Goal: Task Accomplishment & Management: Complete application form

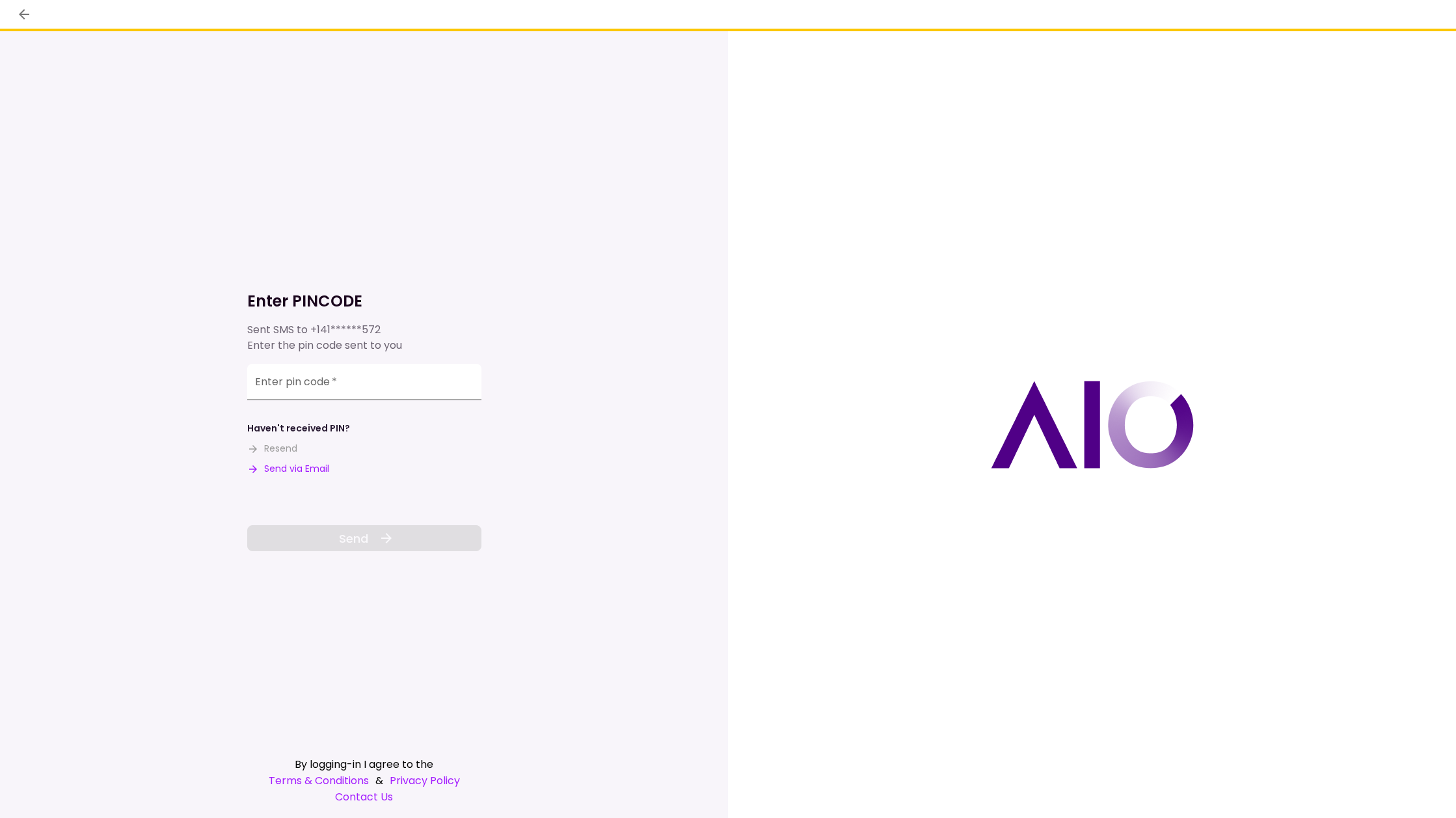
click at [301, 381] on input "Enter pin code   *" at bounding box center [364, 382] width 234 height 36
type input "******"
click at [347, 525] on button "Send" at bounding box center [364, 538] width 234 height 26
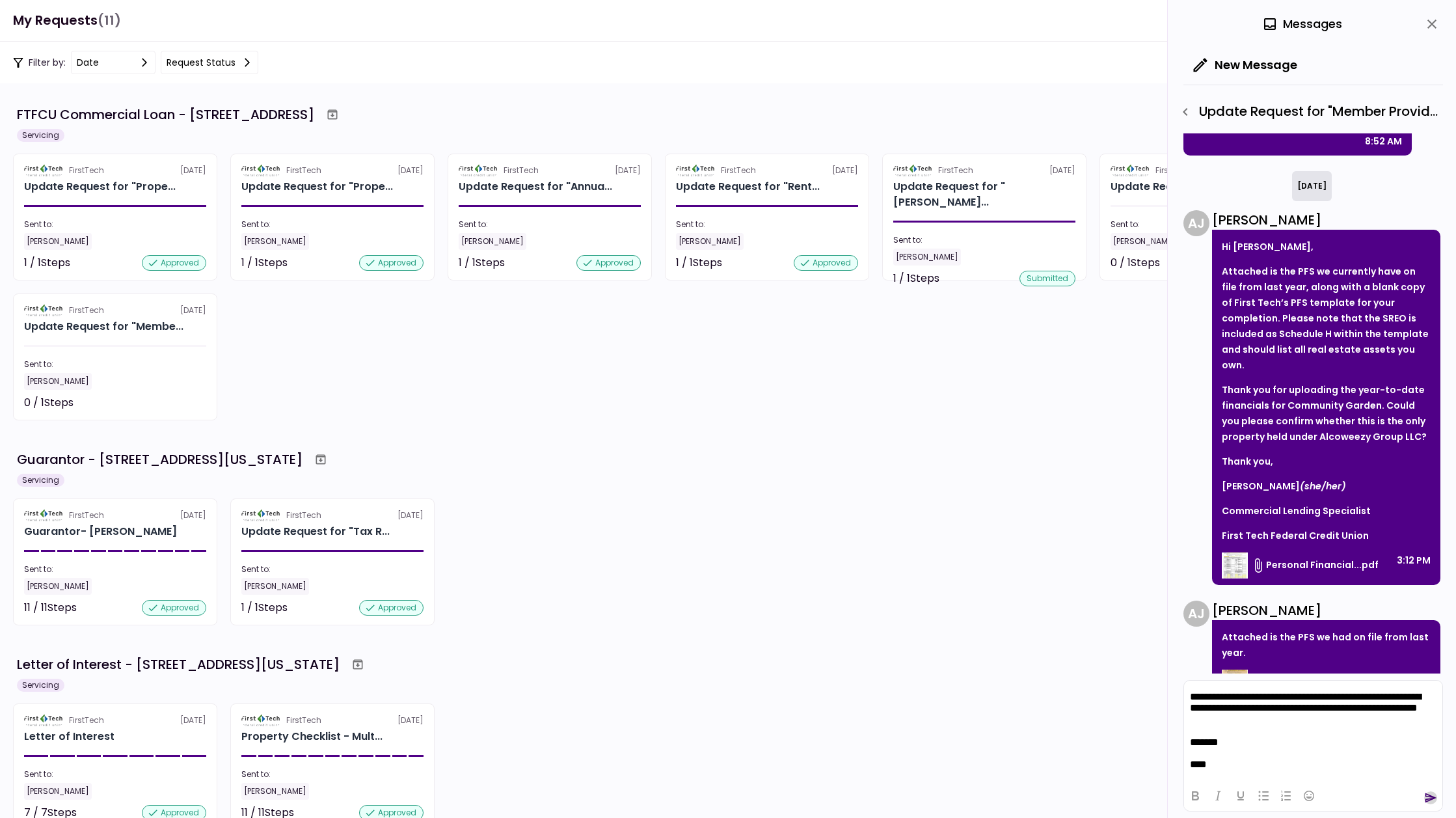
click at [1429, 799] on icon "send" at bounding box center [1431, 798] width 12 height 10
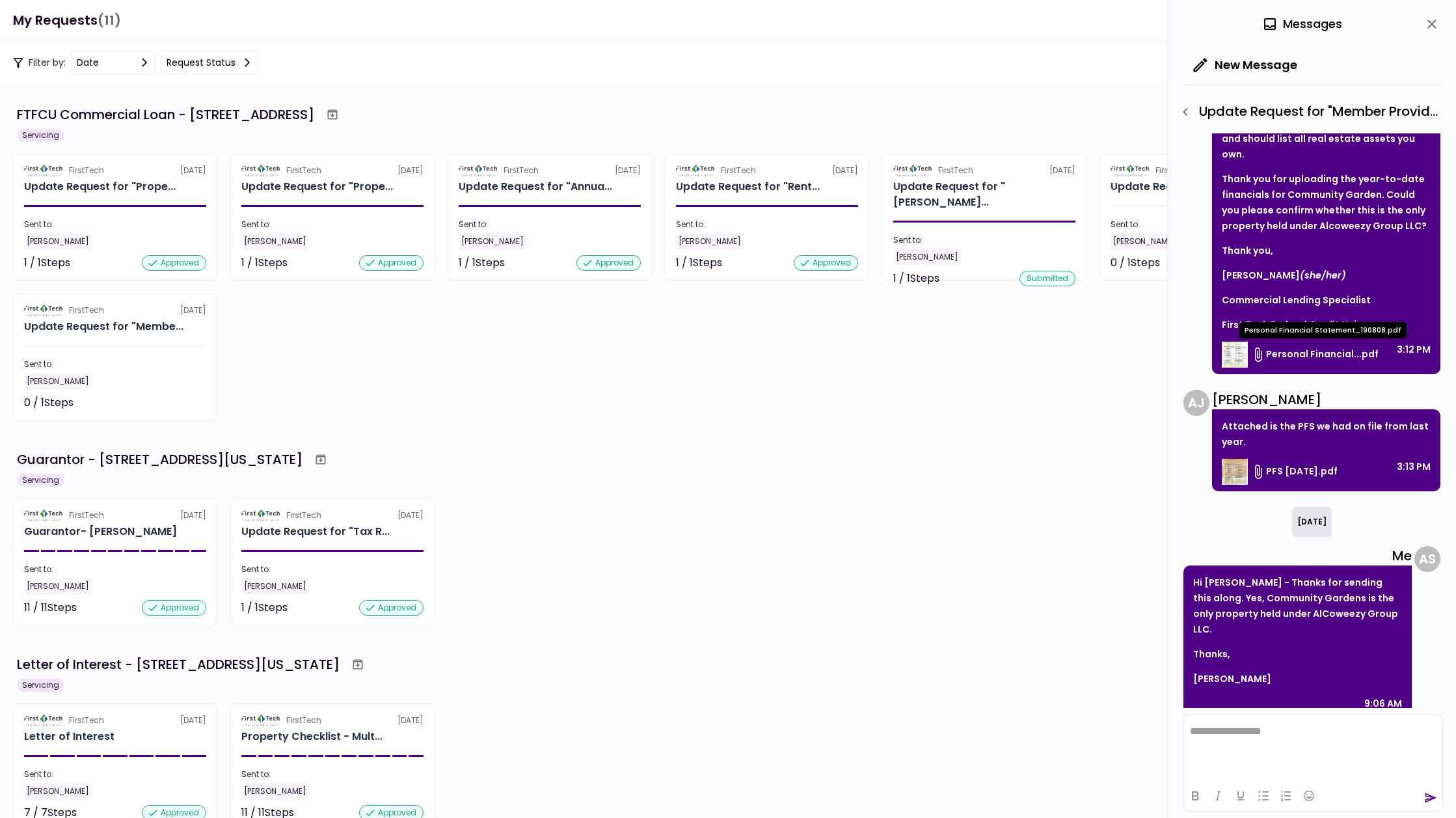
click at [1324, 353] on span "Personal Financial...pdf" at bounding box center [1322, 355] width 113 height 14
click at [1328, 470] on button "PFS [DATE].pdf" at bounding box center [1279, 472] width 116 height 26
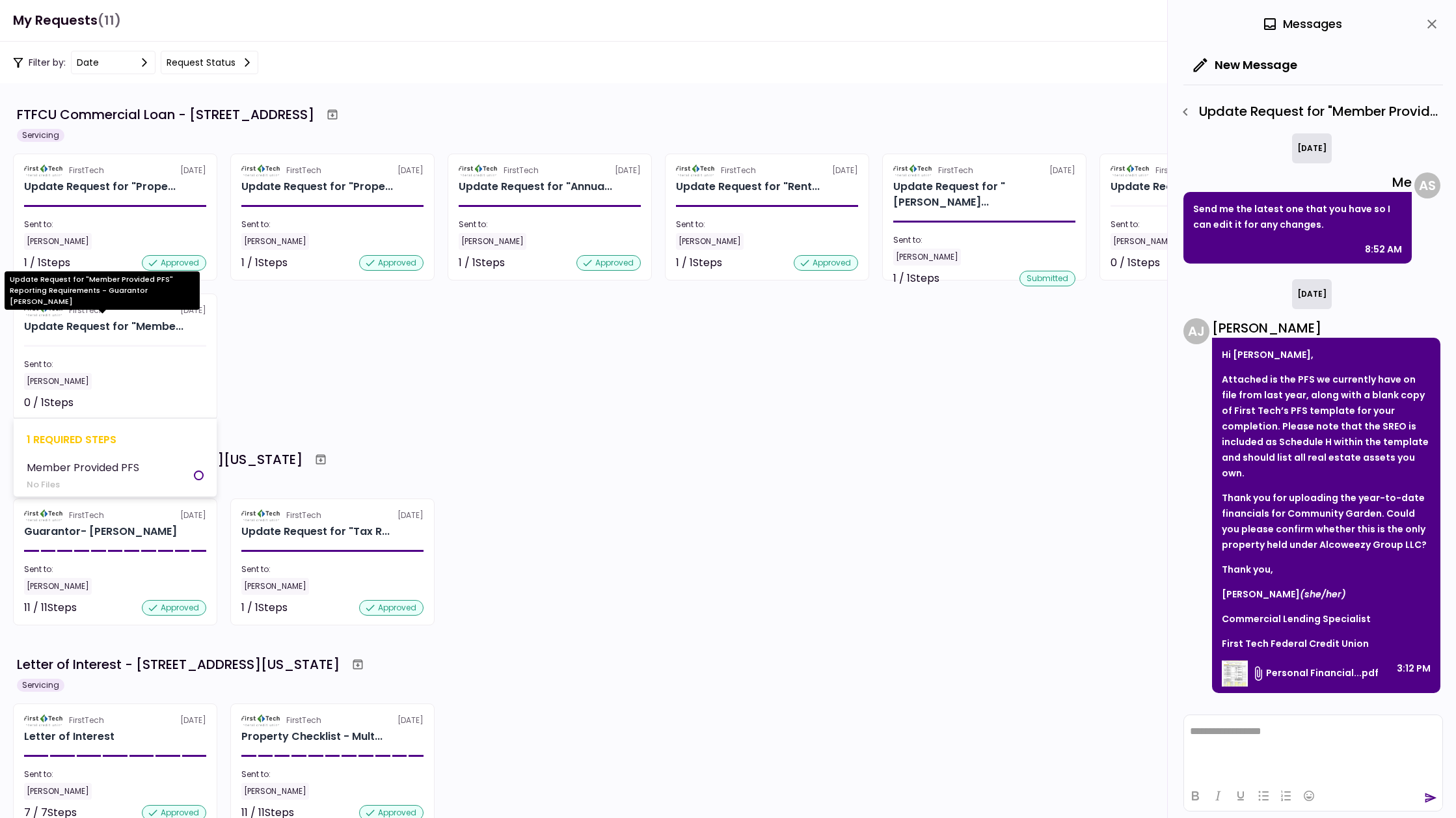
click at [79, 324] on div "Update Request for "Membe..." at bounding box center [104, 327] width 160 height 15
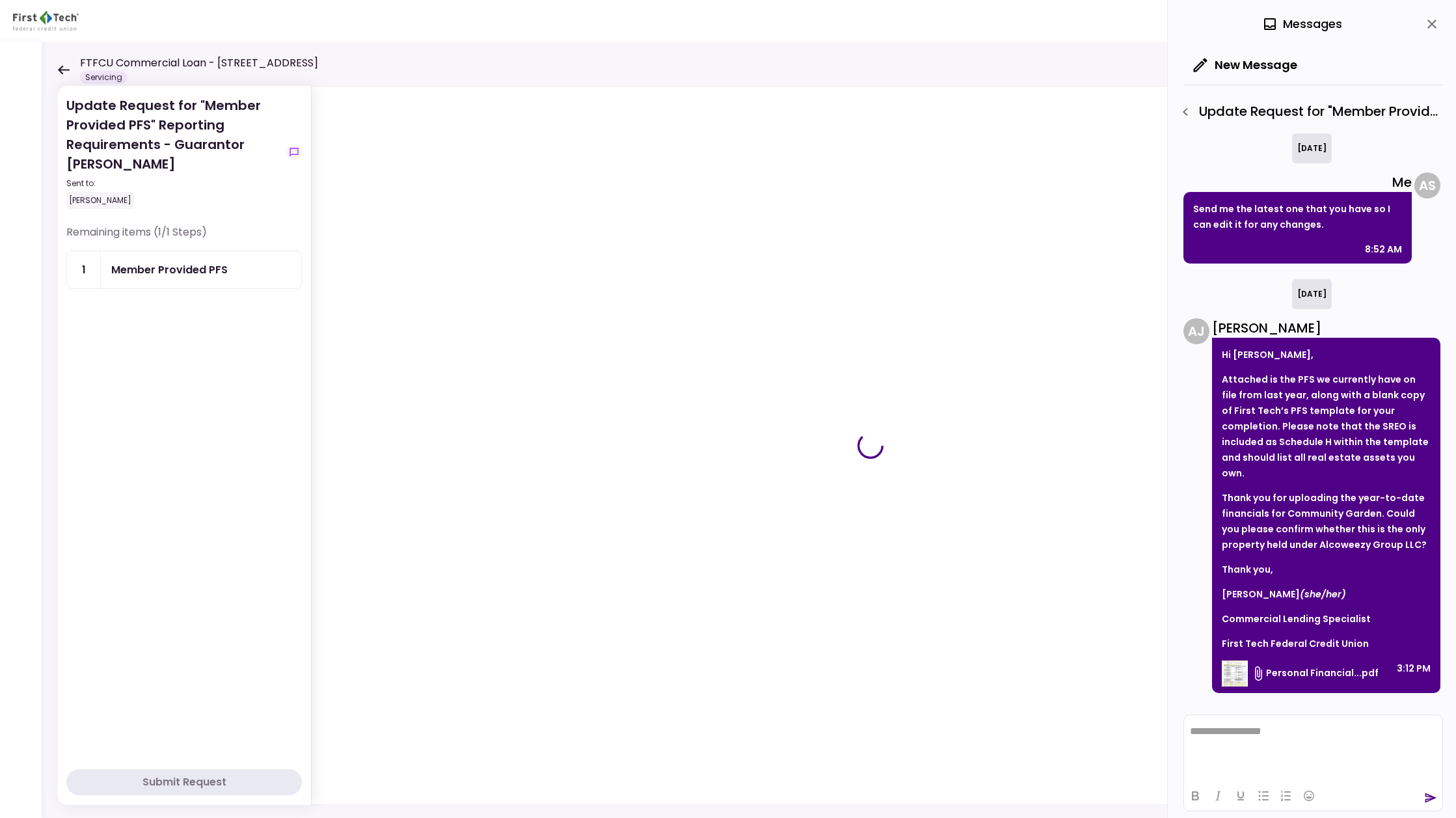
scroll to position [319, 0]
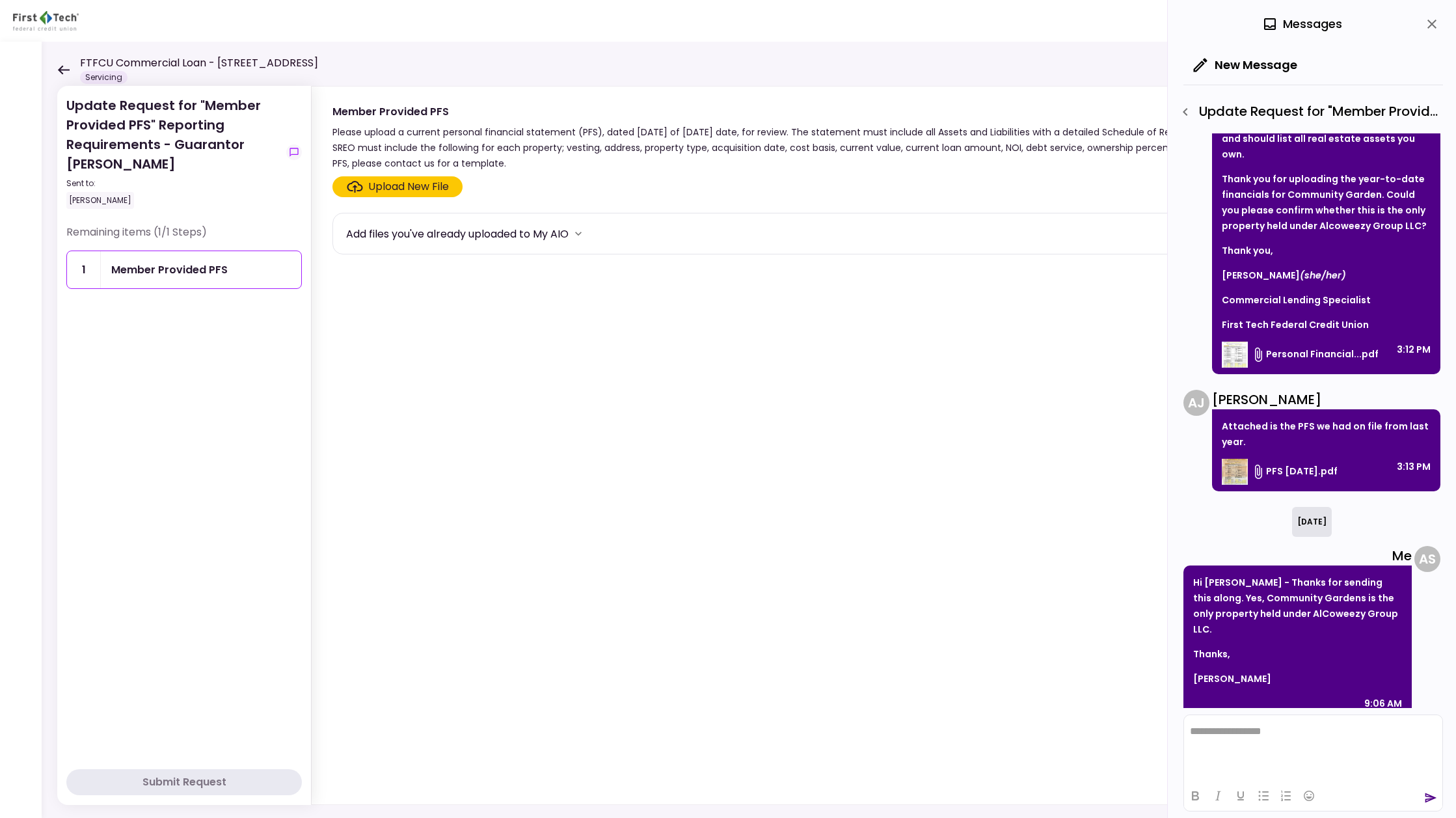
click at [396, 191] on div "Upload New File" at bounding box center [408, 186] width 81 height 15
click at [0, 0] on input "Upload New File" at bounding box center [0, 0] width 0 height 0
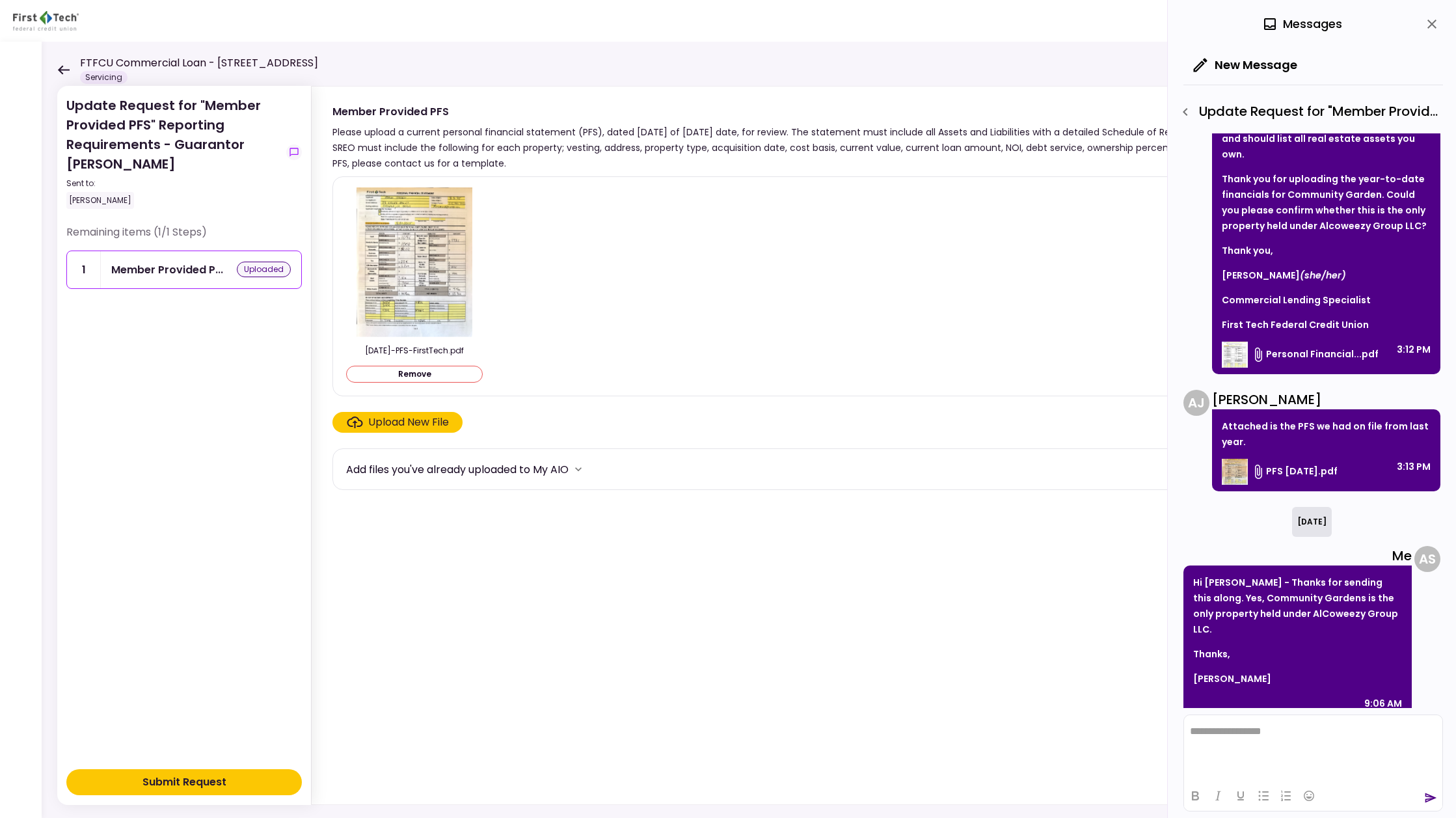
click at [393, 421] on div "Upload New File" at bounding box center [408, 423] width 81 height 15
click at [0, 0] on input "Upload New File" at bounding box center [0, 0] width 0 height 0
click at [188, 779] on div "Submit Request" at bounding box center [184, 782] width 84 height 15
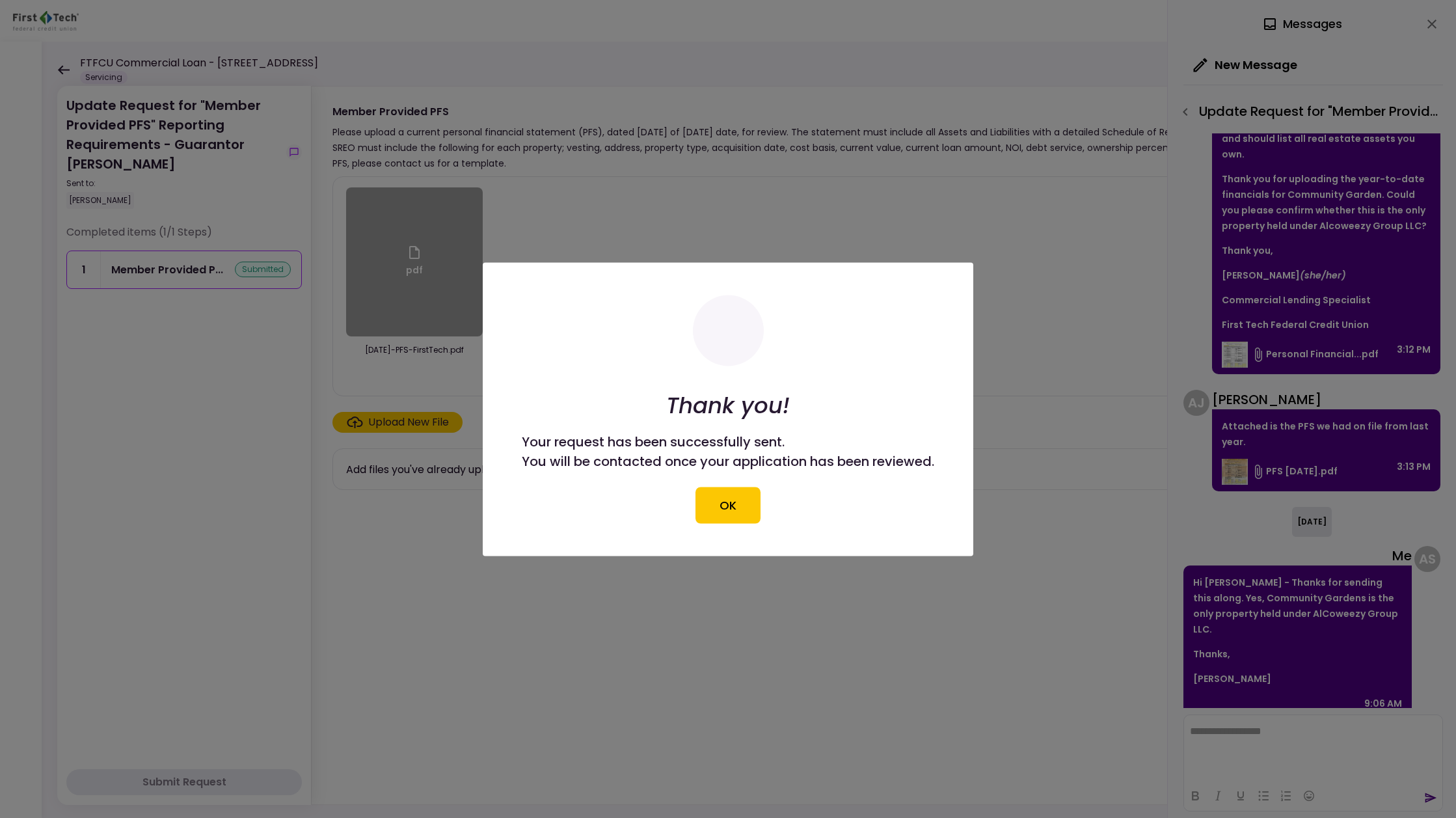
click at [723, 502] on button "OK" at bounding box center [728, 505] width 65 height 36
click at [731, 504] on section "pdf [DATE]-PFS-FirstTech.pdf Upload New File Add files you've already uploaded …" at bounding box center [871, 488] width 1076 height 623
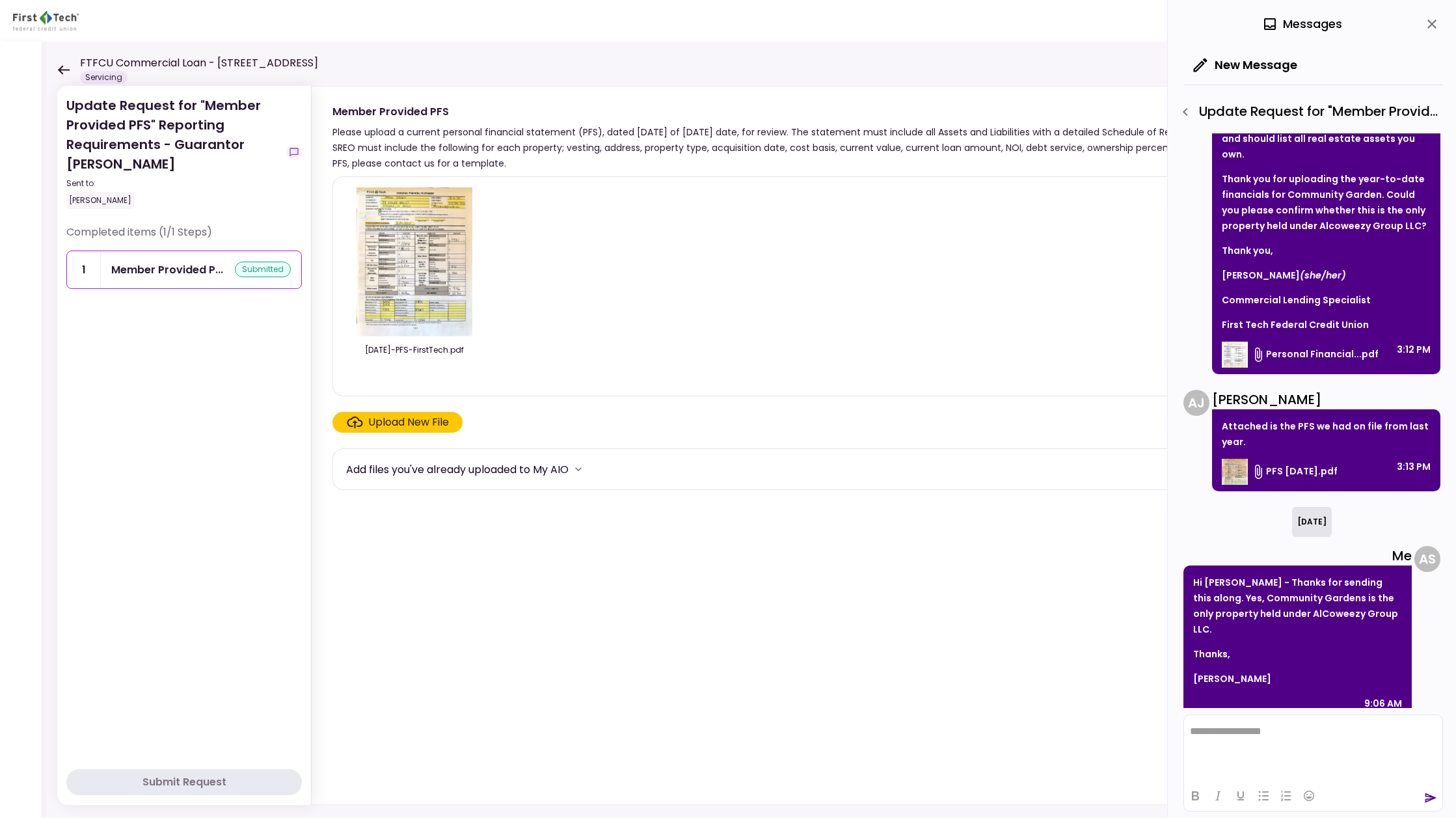
click at [67, 69] on icon at bounding box center [64, 69] width 12 height 9
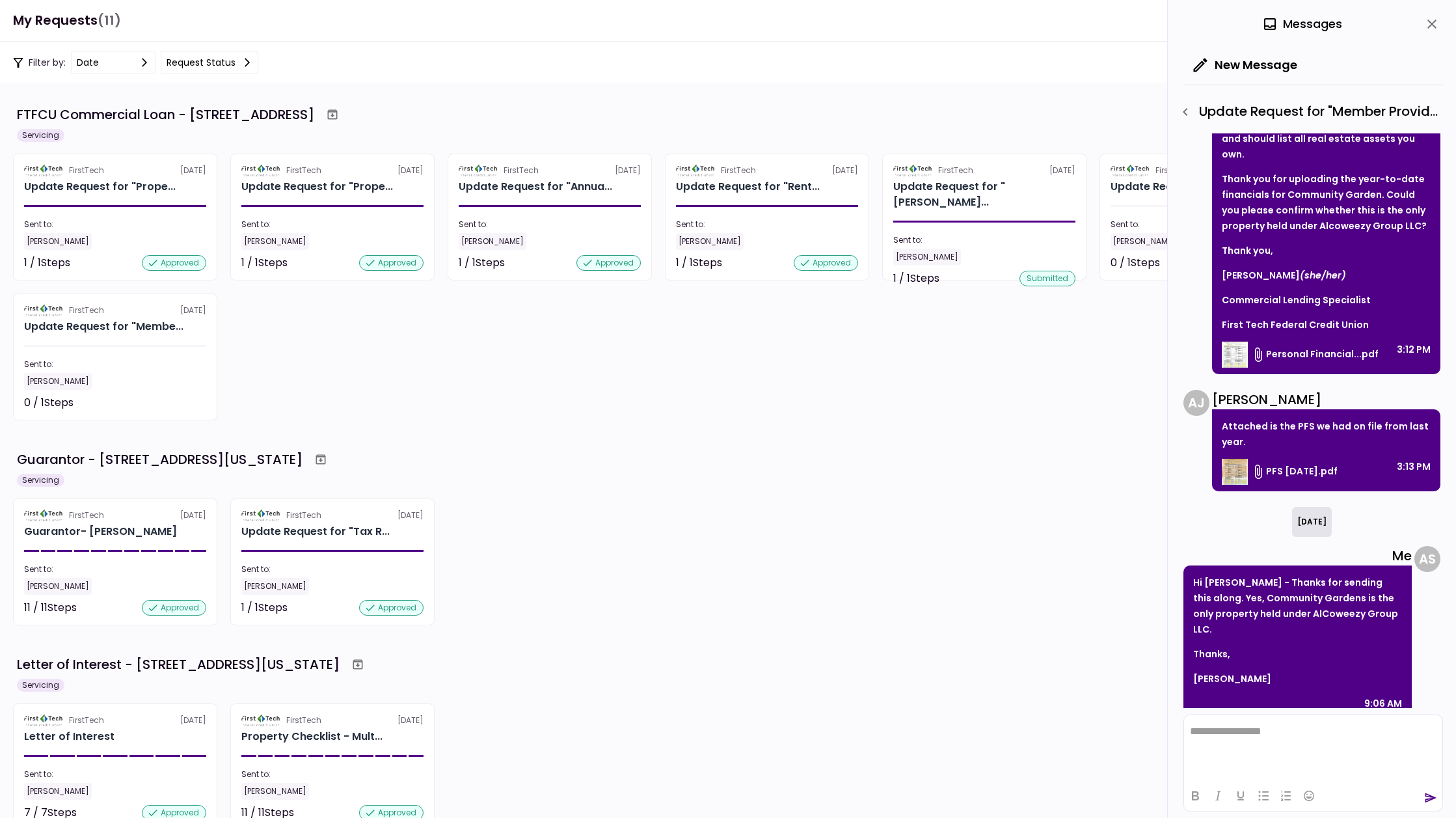
click at [1436, 23] on icon "close" at bounding box center [1432, 24] width 15 height 15
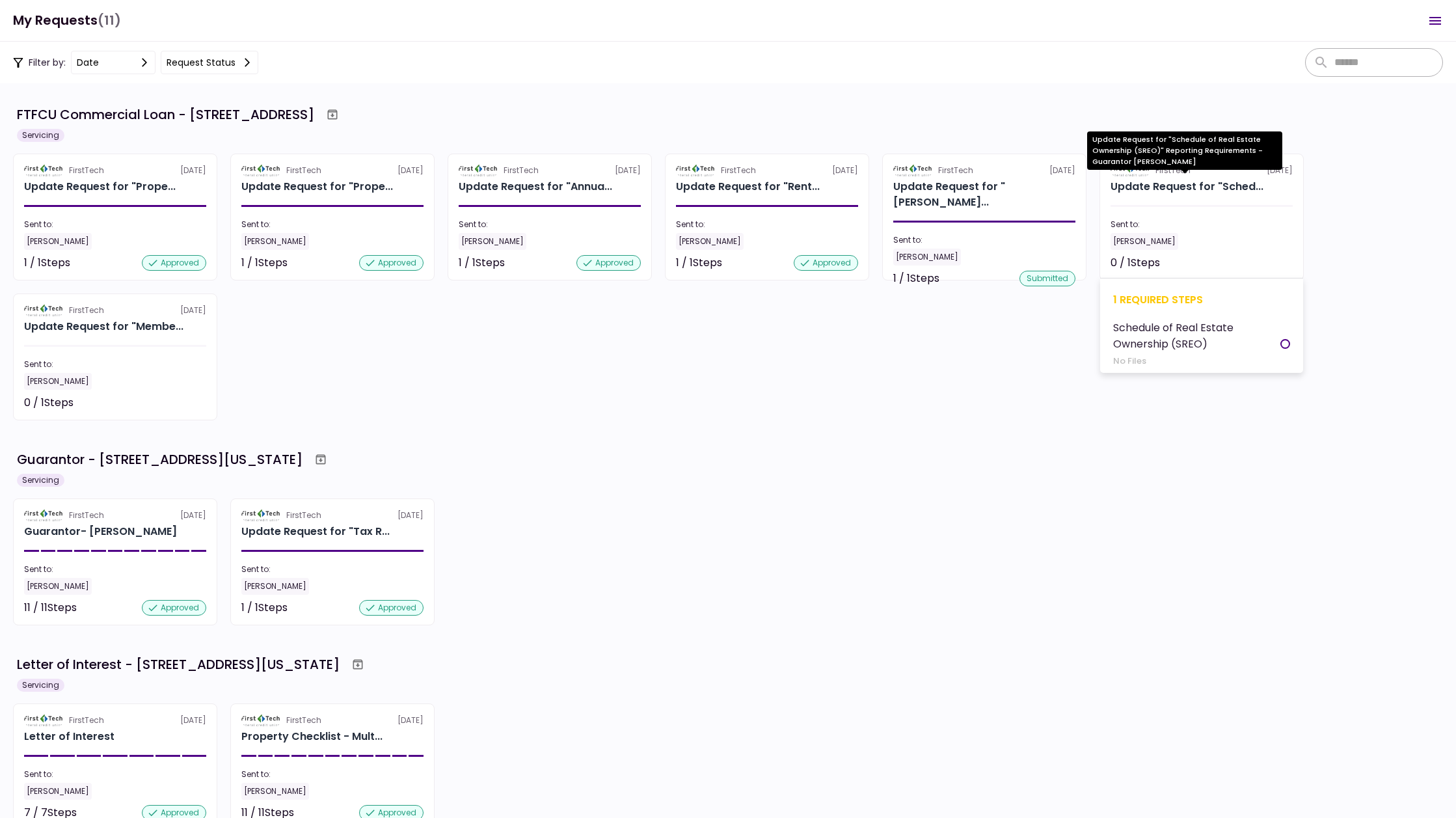
click at [1170, 185] on div "Update Request for "Sched..." at bounding box center [1187, 186] width 153 height 15
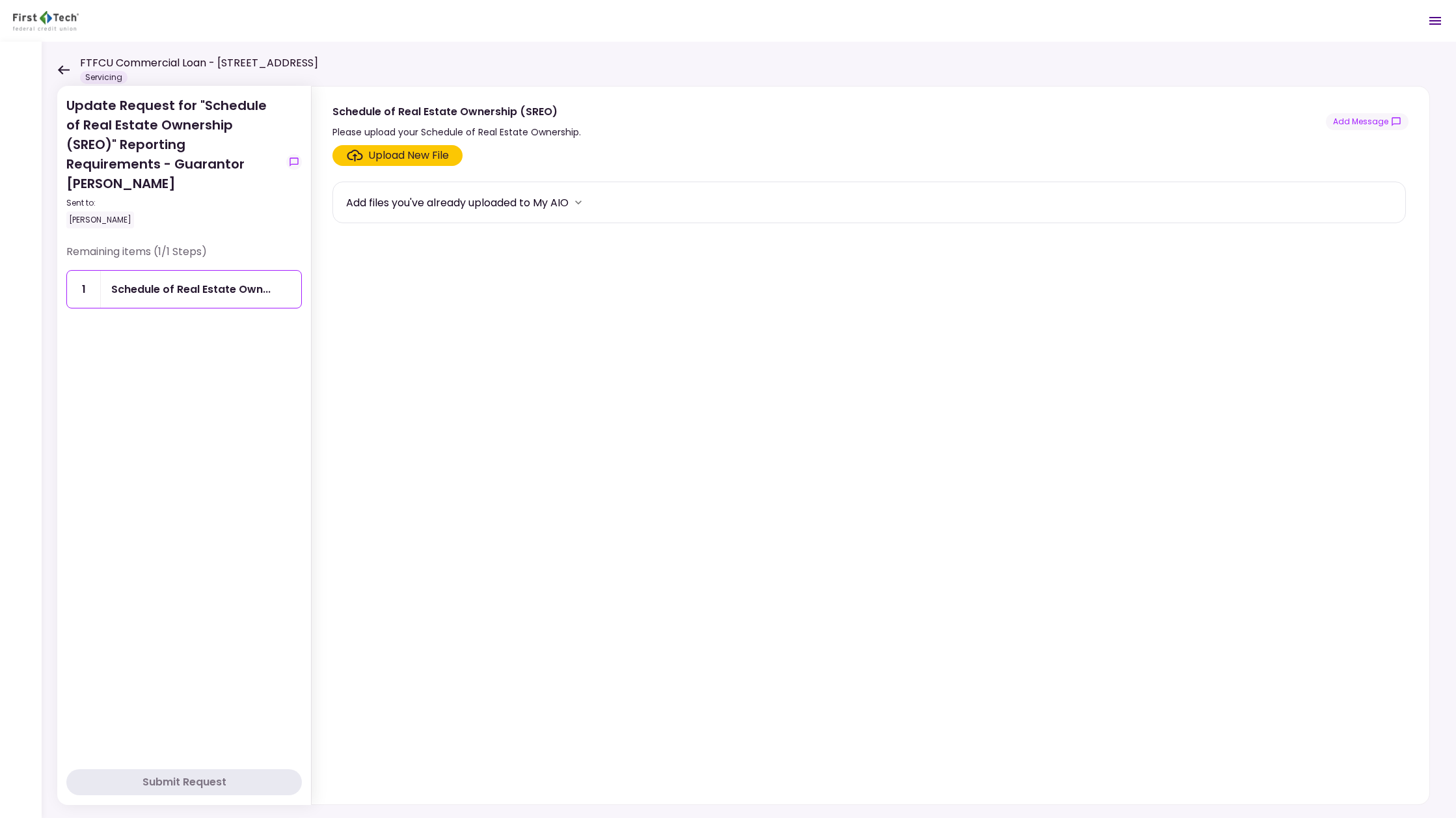
click at [62, 69] on icon at bounding box center [64, 69] width 12 height 9
